Goal: Transaction & Acquisition: Subscribe to service/newsletter

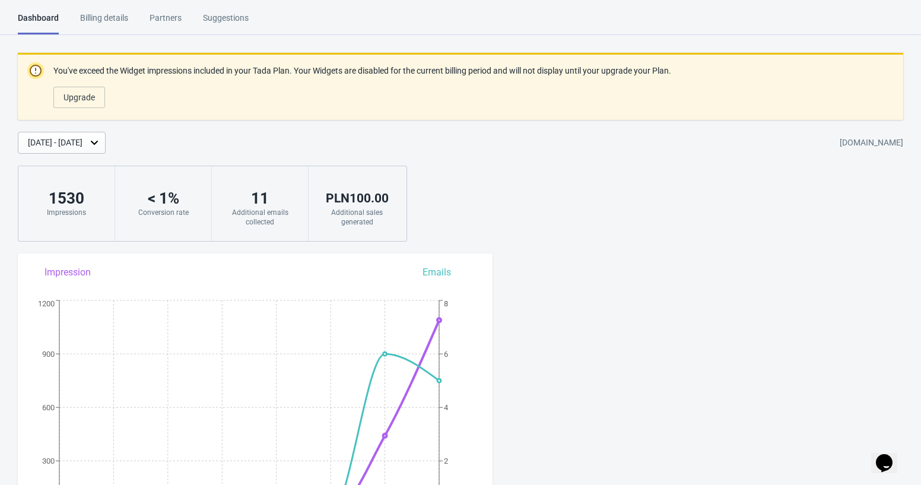
click at [157, 207] on div "< 1 %" at bounding box center [163, 198] width 72 height 19
click at [118, 17] on div "Billing details" at bounding box center [104, 22] width 48 height 21
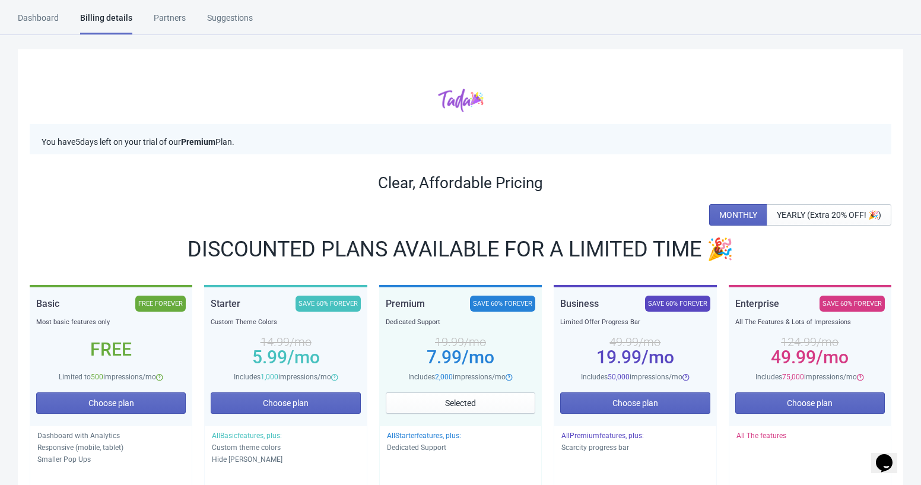
click at [21, 13] on div "Dashboard" at bounding box center [38, 22] width 41 height 21
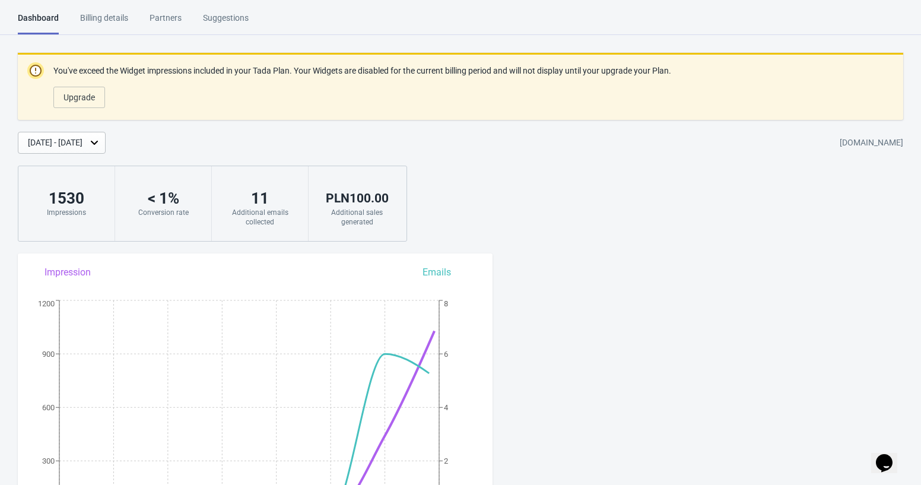
click at [72, 198] on div "1530" at bounding box center [66, 198] width 72 height 19
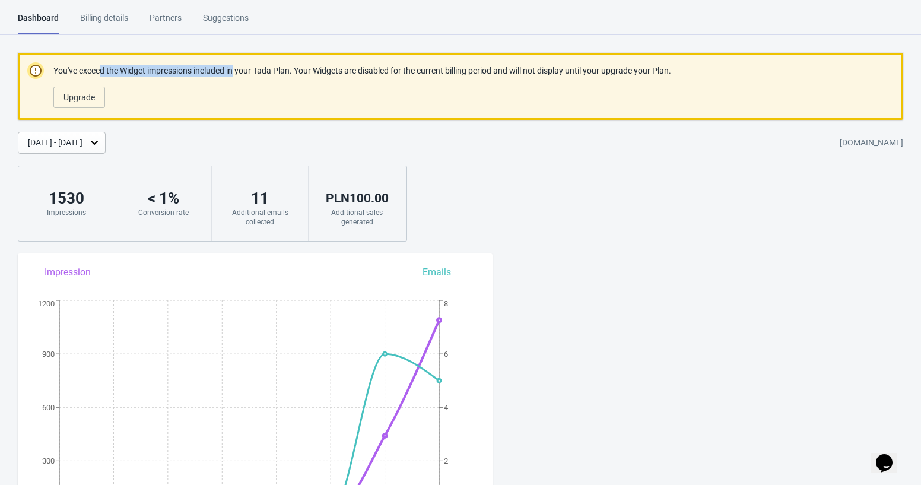
drag, startPoint x: 104, startPoint y: 75, endPoint x: 244, endPoint y: 75, distance: 139.5
click at [243, 75] on p "You've exceed the Widget impressions included in your Tada Plan. Your Widgets a…" at bounding box center [362, 71] width 618 height 12
click at [244, 75] on p "You've exceed the Widget impressions included in your Tada Plan. Your Widgets a…" at bounding box center [362, 71] width 618 height 12
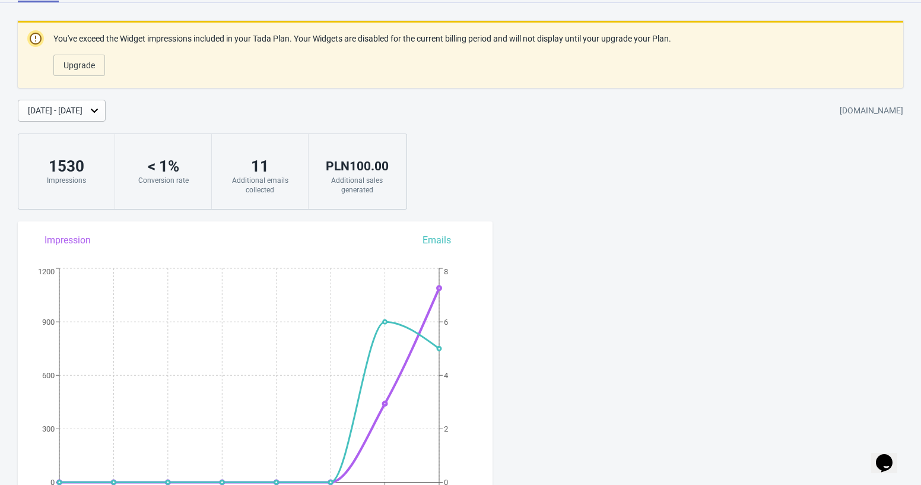
scroll to position [39, 0]
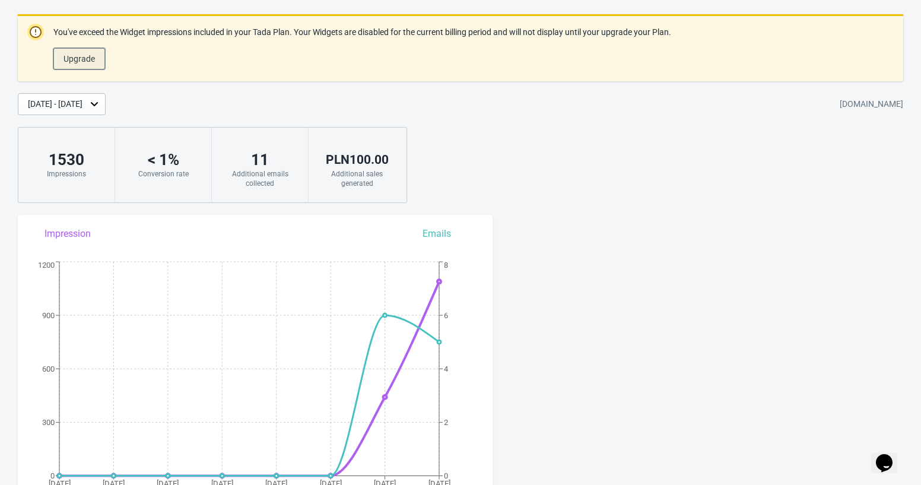
click at [93, 58] on span "Upgrade" at bounding box center [79, 58] width 31 height 9
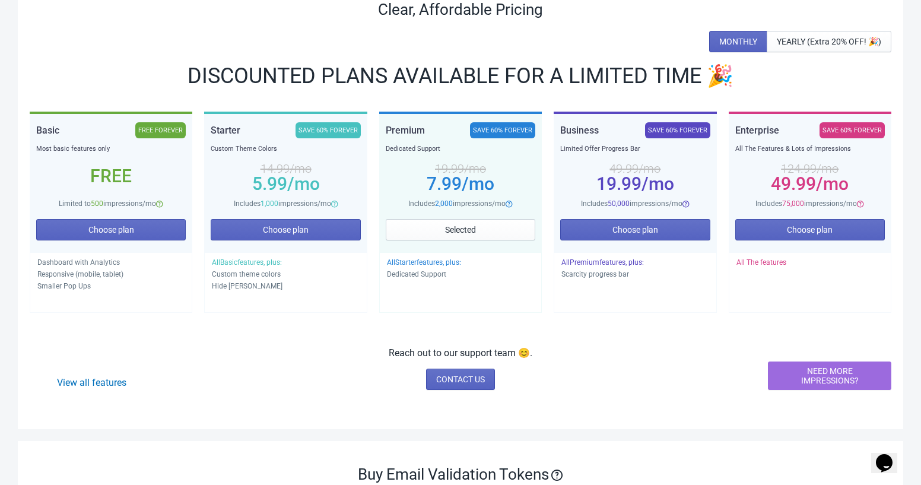
scroll to position [174, 0]
click at [808, 44] on span "YEARLY (Extra 20% OFF! 🎉)" at bounding box center [829, 40] width 104 height 9
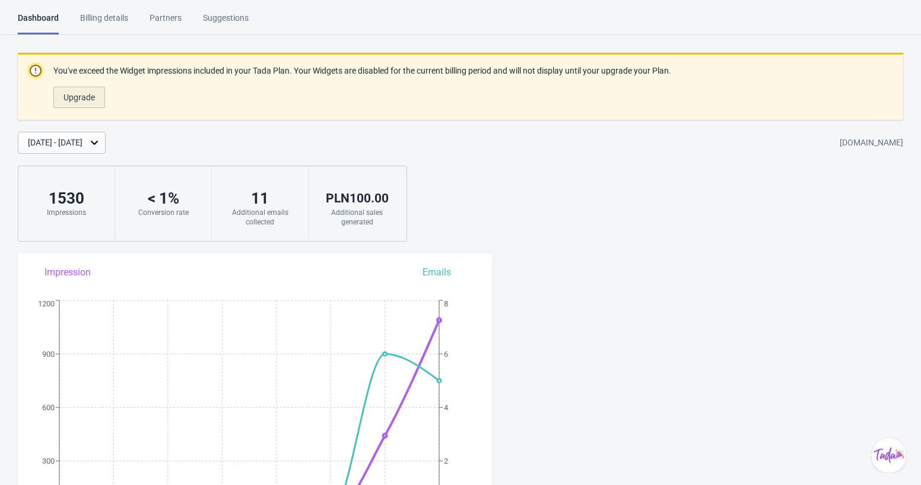
click at [89, 98] on span "Upgrade" at bounding box center [79, 97] width 31 height 9
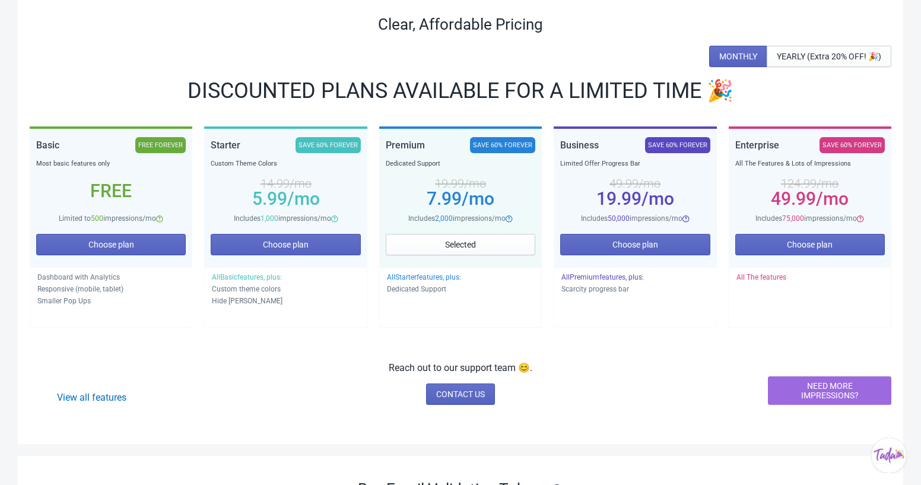
scroll to position [182, 0]
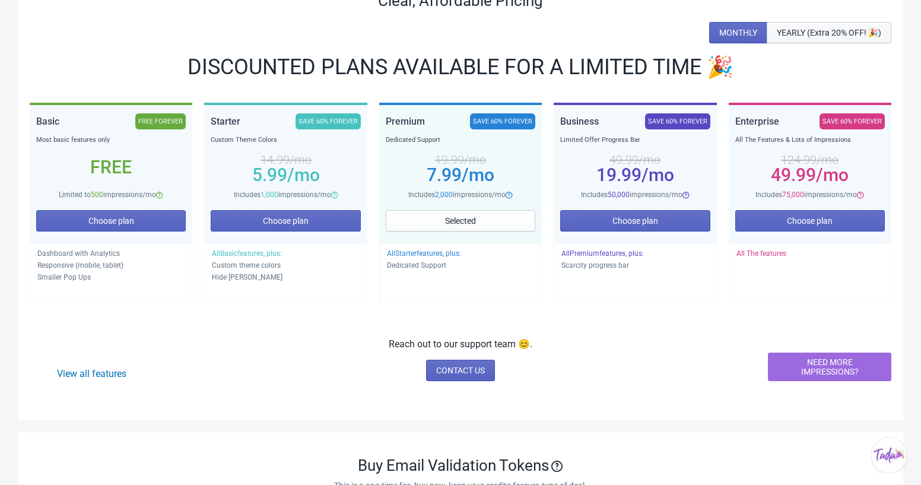
click at [790, 35] on span "YEARLY (Extra 20% OFF! 🎉)" at bounding box center [829, 32] width 104 height 9
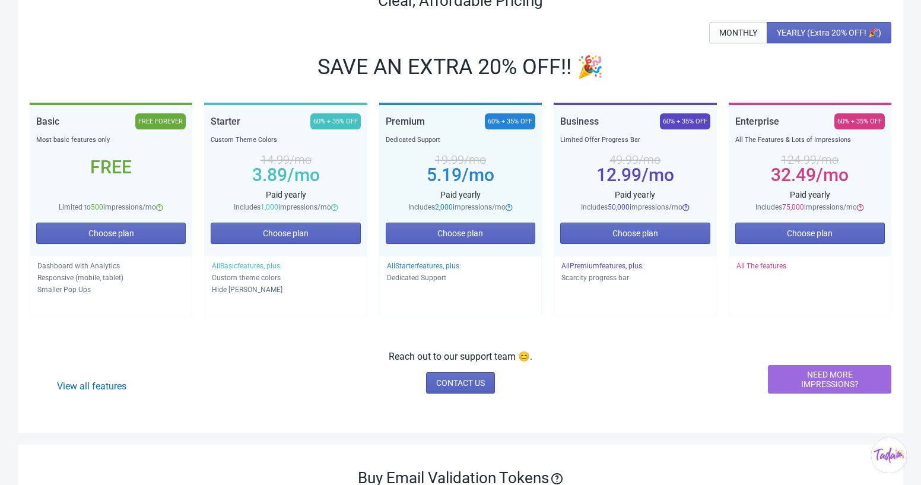
click at [681, 122] on div "60% + 35% OFF" at bounding box center [685, 121] width 50 height 16
click at [736, 31] on span "MONTHLY" at bounding box center [739, 32] width 38 height 9
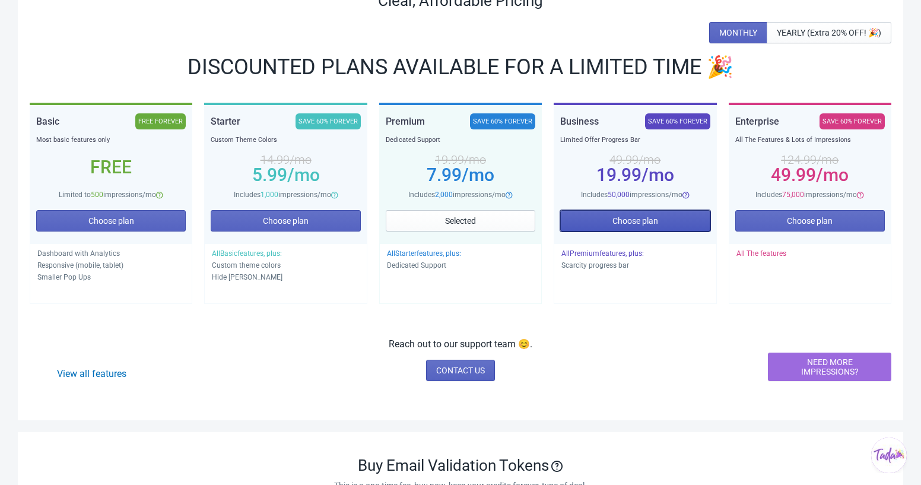
click at [617, 219] on span "Choose plan" at bounding box center [636, 220] width 46 height 9
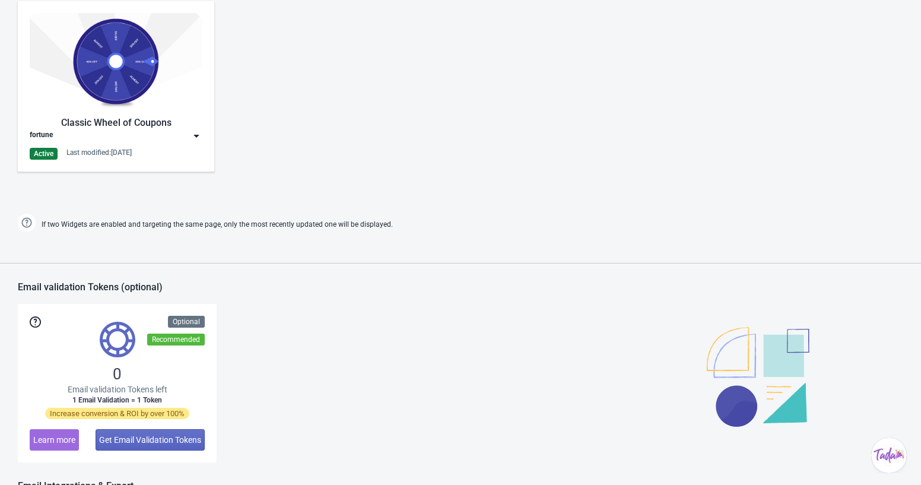
scroll to position [714, 0]
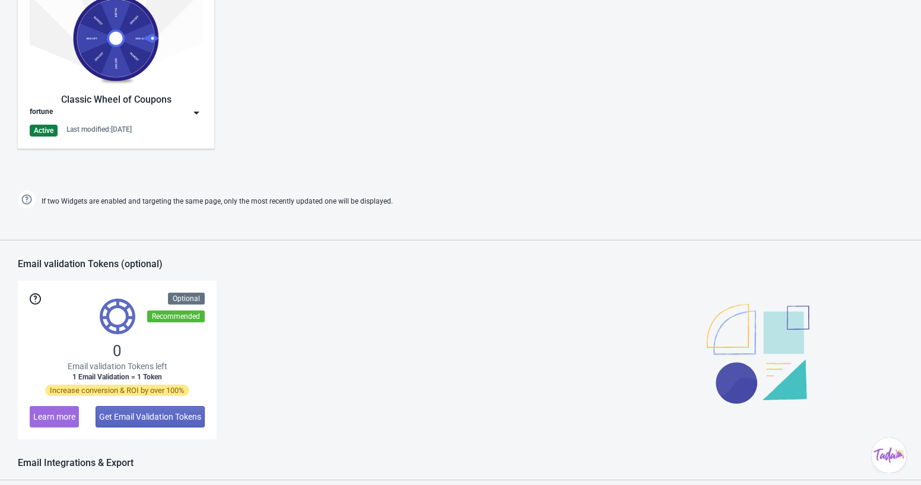
click at [110, 91] on div "Classic Wheel of Coupons fortune Active Last modified: 21.8.2025" at bounding box center [116, 63] width 173 height 147
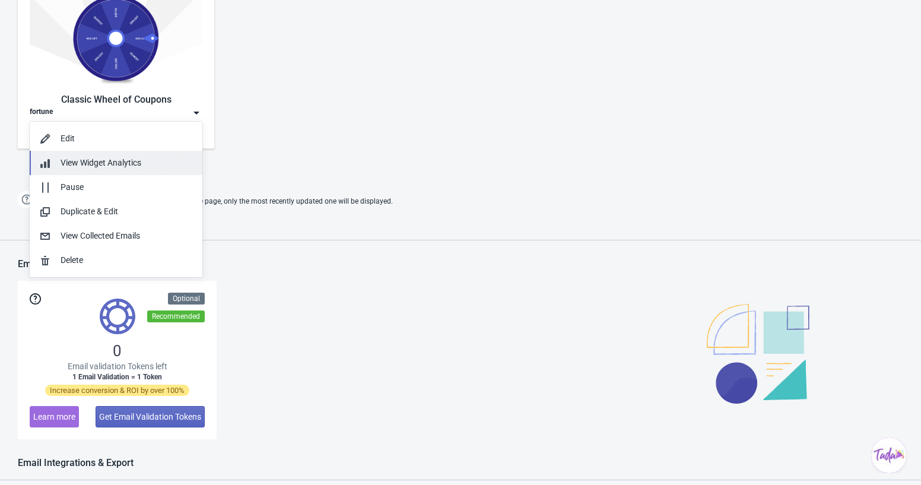
click at [120, 166] on span "View Widget Analytics" at bounding box center [101, 162] width 81 height 9
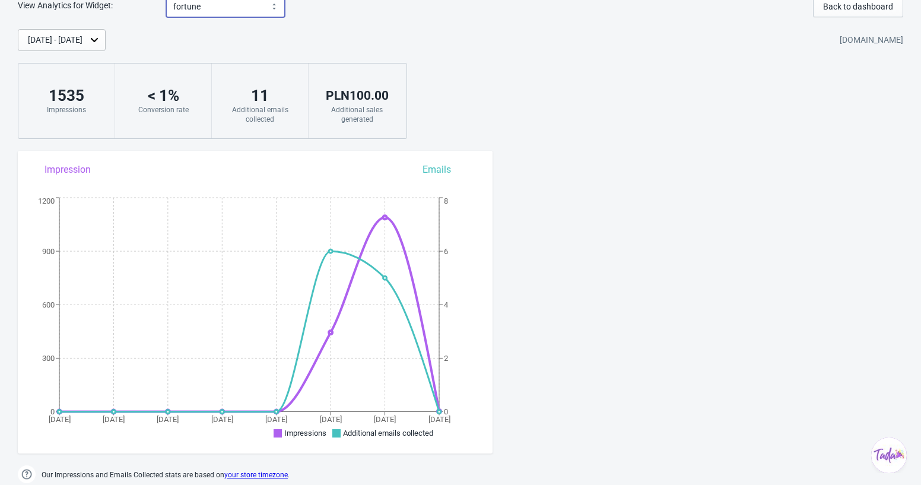
click at [232, 11] on select "fortune" at bounding box center [225, 6] width 119 height 21
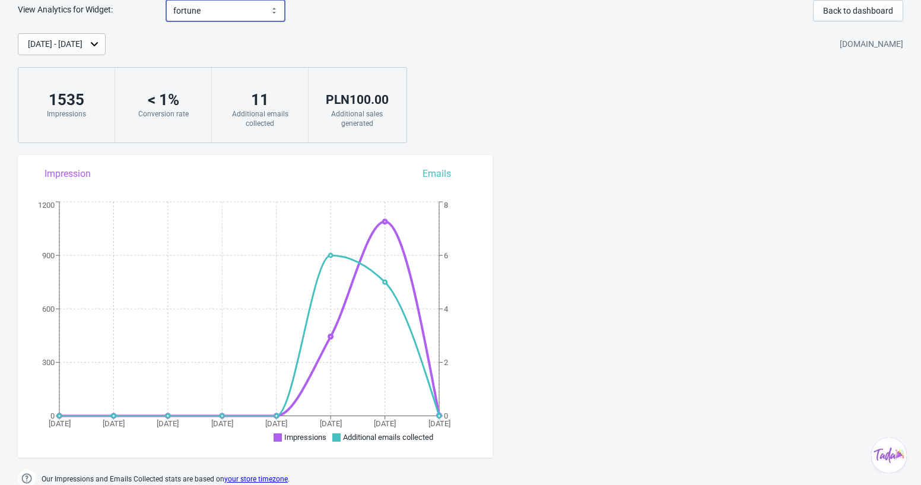
click at [166, 0] on select "fortune" at bounding box center [225, 10] width 119 height 21
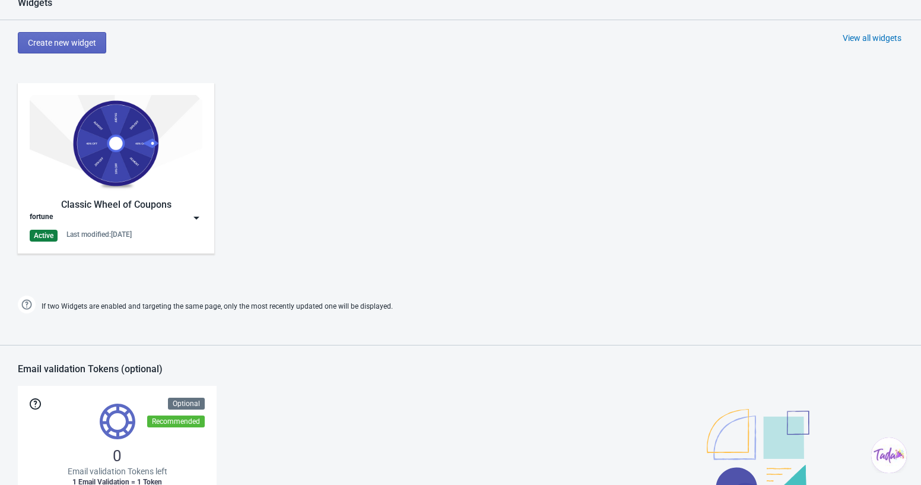
scroll to position [858, 0]
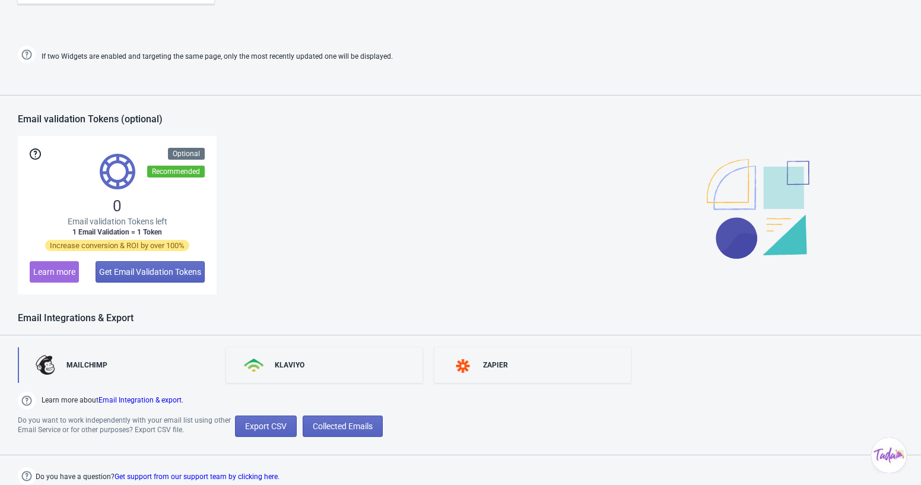
click at [145, 364] on link "MAILCHIMP" at bounding box center [116, 365] width 197 height 36
